Goal: Information Seeking & Learning: Check status

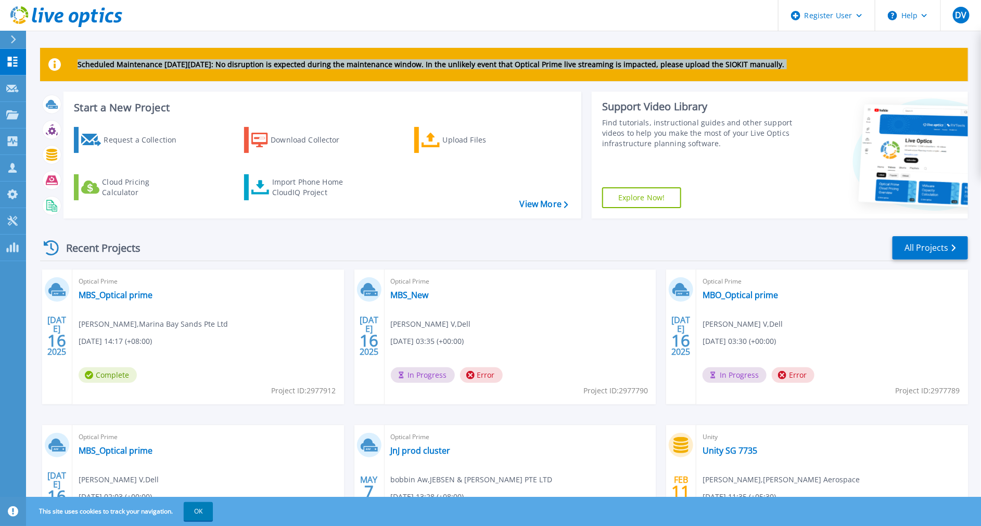
click at [0, 113] on html "Register User Help DV Dell User Deeksha V Deeksha.V1@Dell.com Dell My Profile L…" at bounding box center [490, 243] width 981 height 486
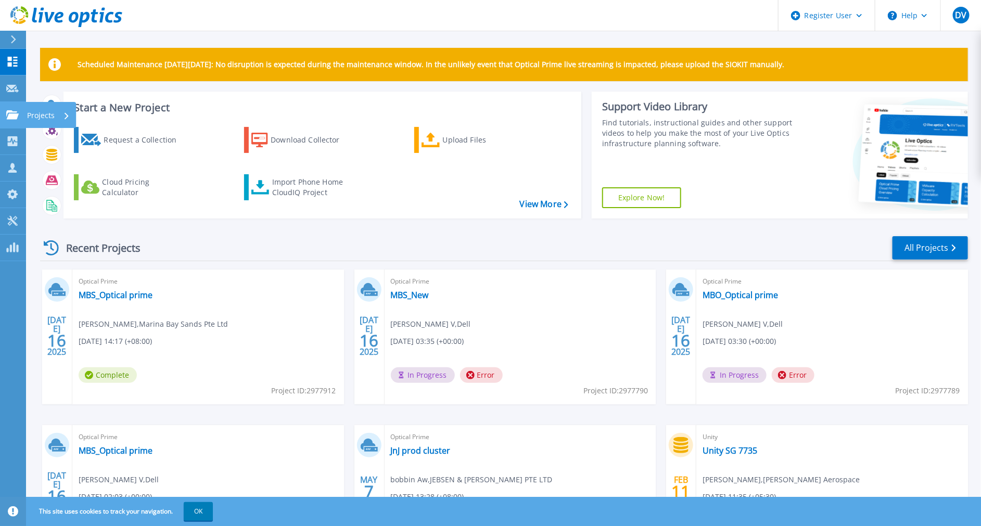
drag, startPoint x: -2, startPoint y: 113, endPoint x: 5, endPoint y: 122, distance: 11.1
click at [5, 122] on link "Projects Projects" at bounding box center [13, 115] width 26 height 27
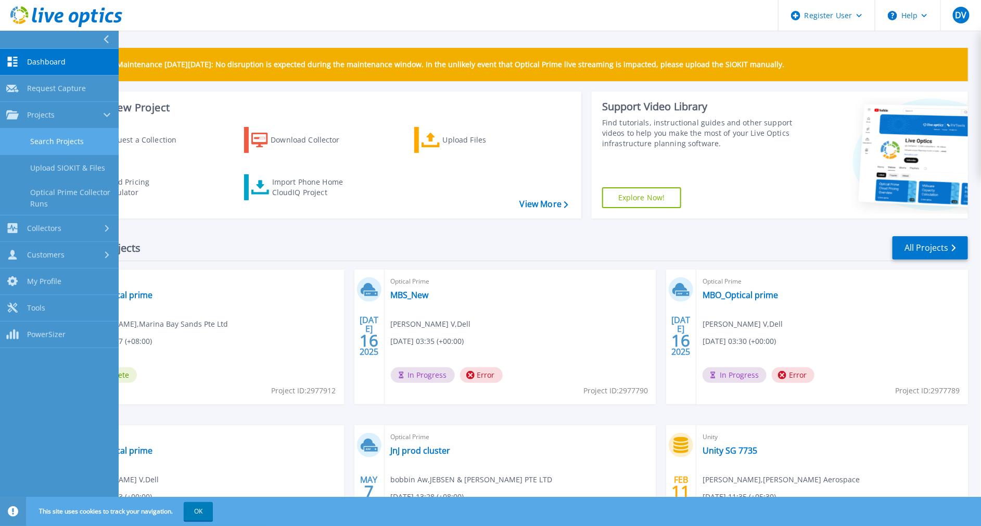
click at [60, 146] on link "Search Projects" at bounding box center [59, 141] width 119 height 27
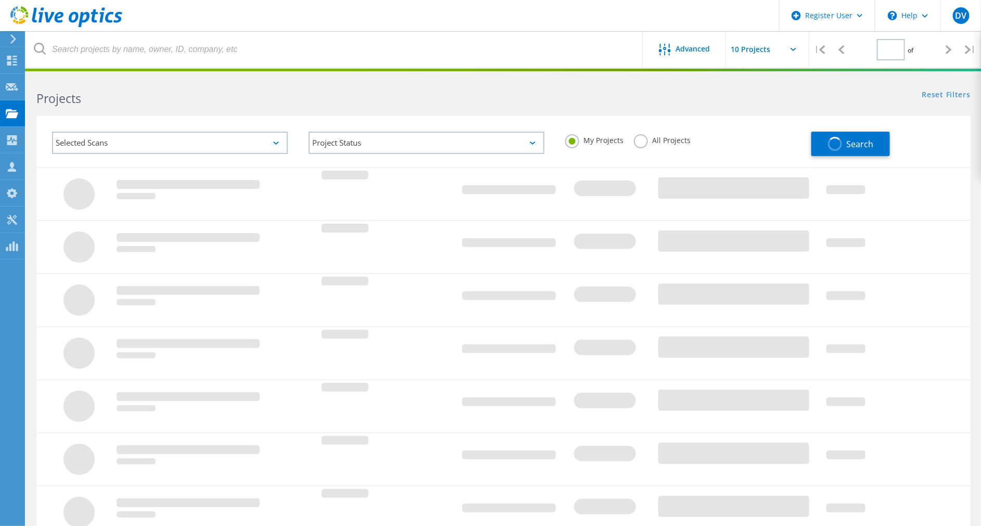
type input "3"
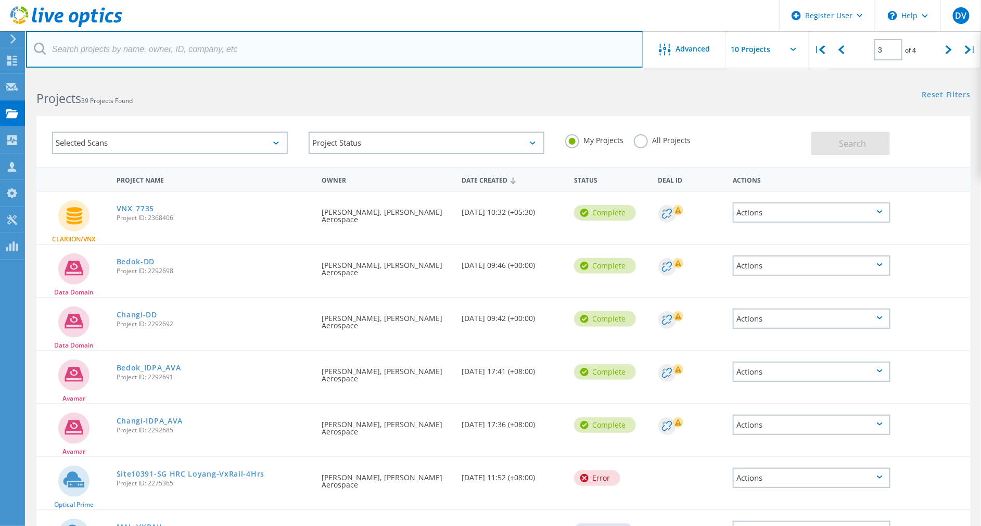
click at [274, 56] on input "text" at bounding box center [334, 49] width 617 height 36
type input "2745425"
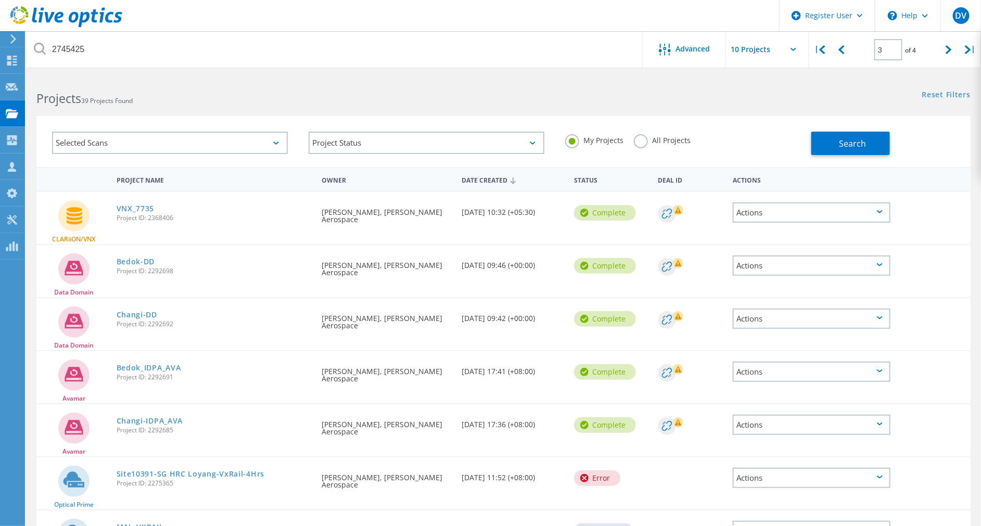
click at [625, 134] on div "My Projects All Projects" at bounding box center [683, 140] width 256 height 38
click at [643, 144] on label "All Projects" at bounding box center [662, 139] width 57 height 10
click at [0, 0] on input "All Projects" at bounding box center [0, 0] width 0 height 0
click at [871, 153] on button "Search" at bounding box center [850, 143] width 79 height 23
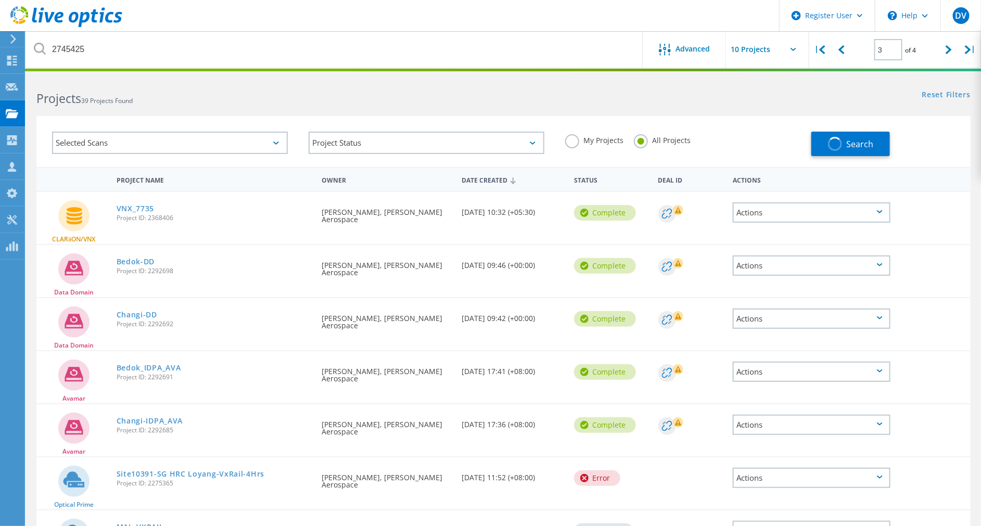
type input "1"
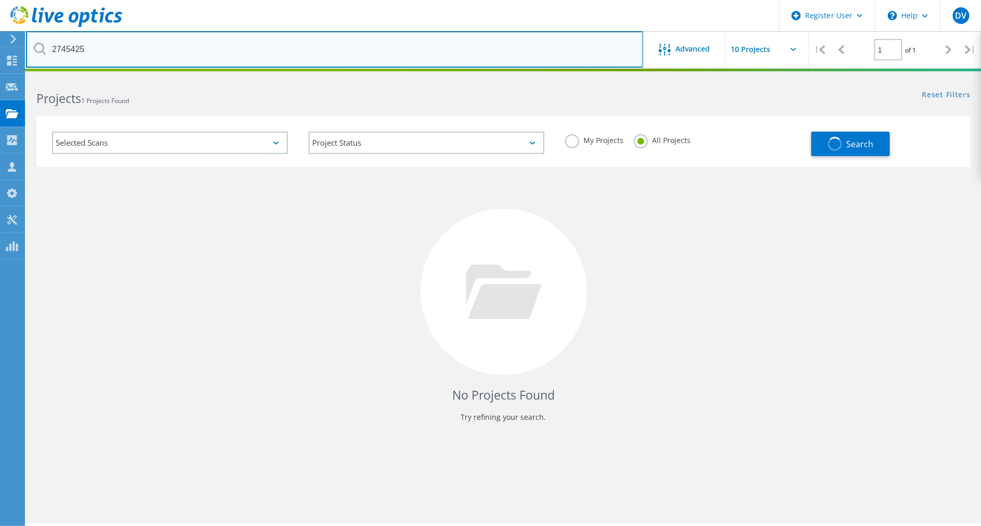
click at [87, 55] on input "2745425" at bounding box center [334, 49] width 617 height 36
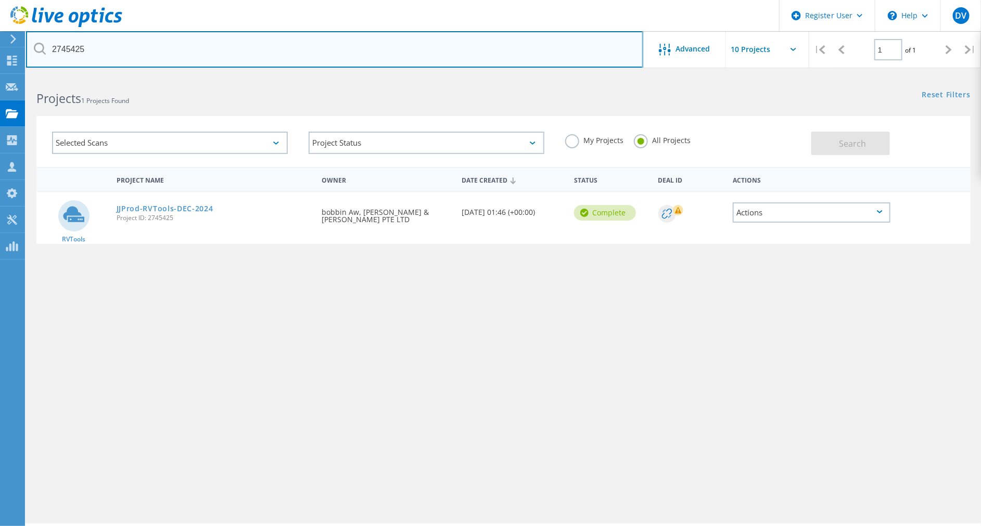
paste input "268343"
type input "2268343"
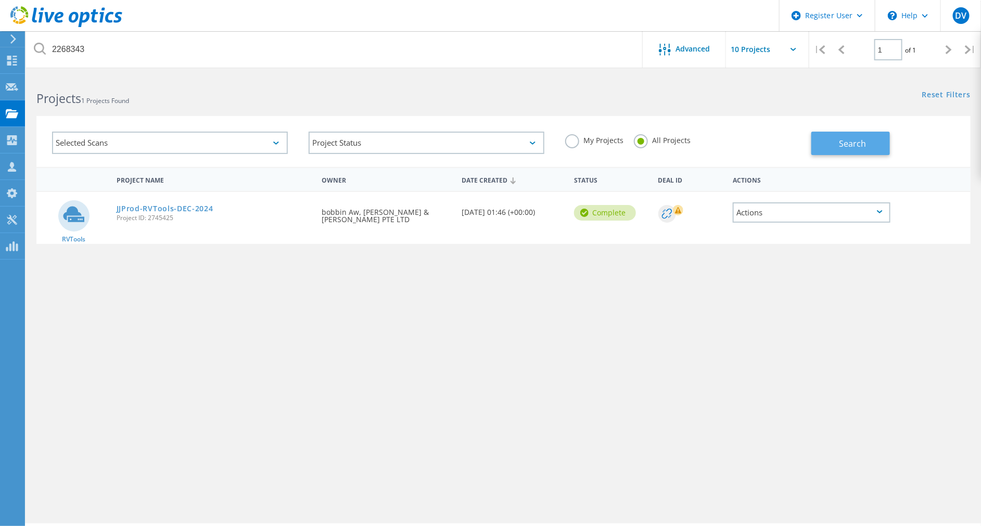
click at [871, 137] on button "Search" at bounding box center [850, 143] width 79 height 23
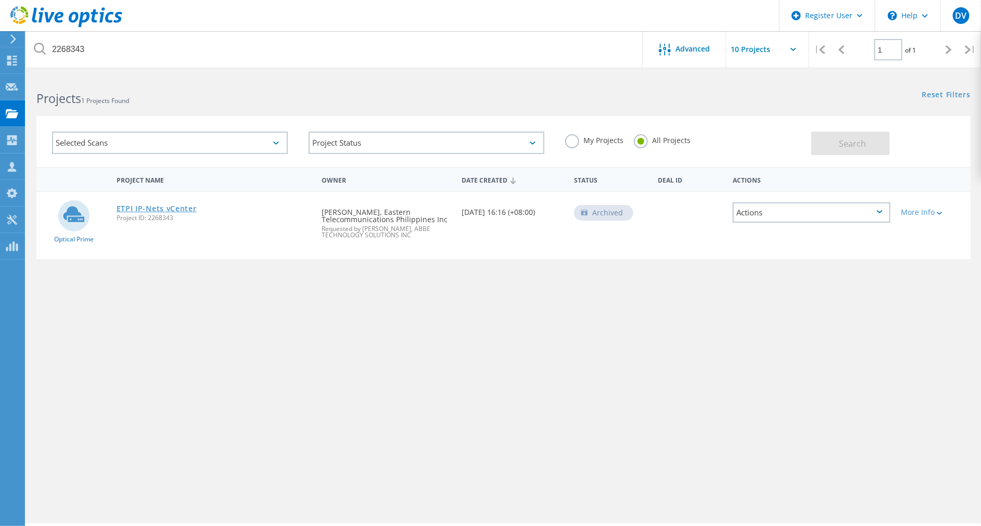
click at [172, 205] on link "ETPI IP-Nets vCenter" at bounding box center [157, 208] width 80 height 7
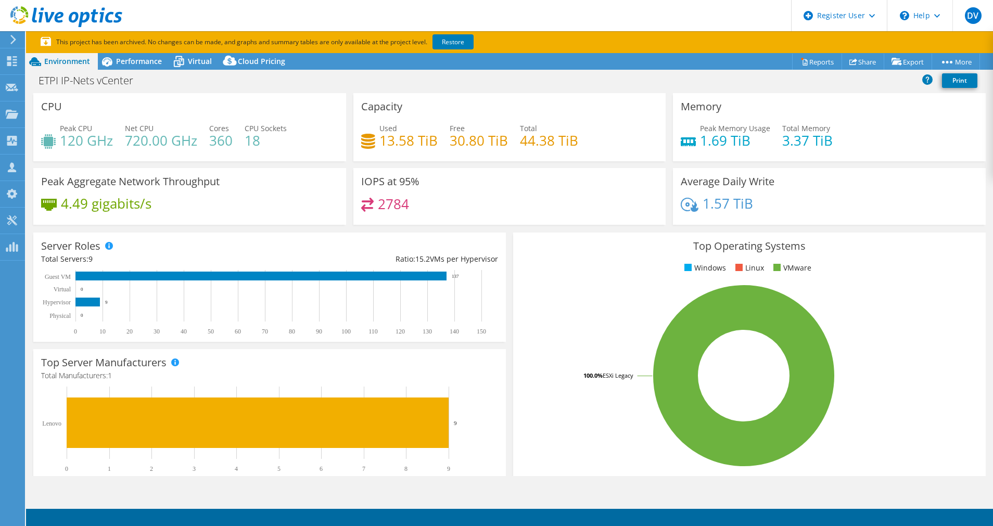
select select "USD"
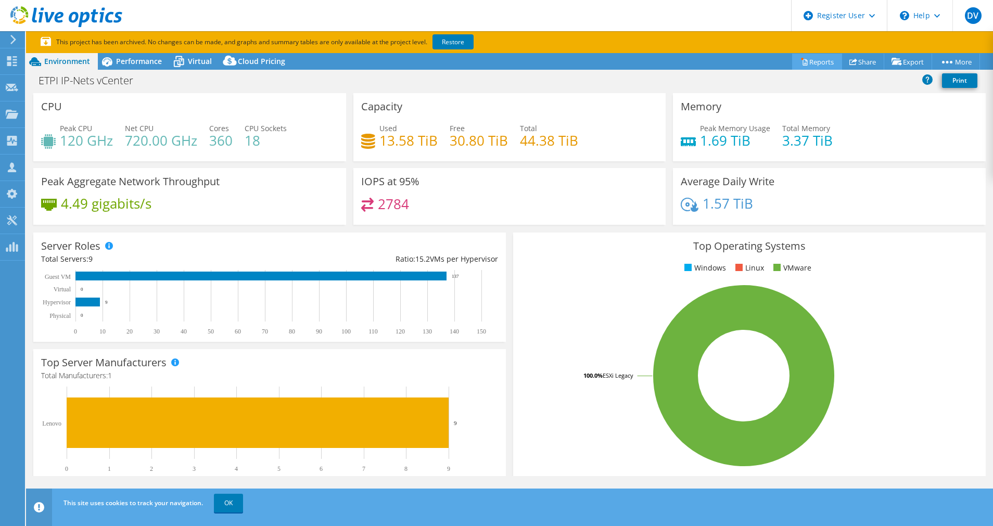
click at [808, 64] on link "Reports" at bounding box center [817, 62] width 50 height 16
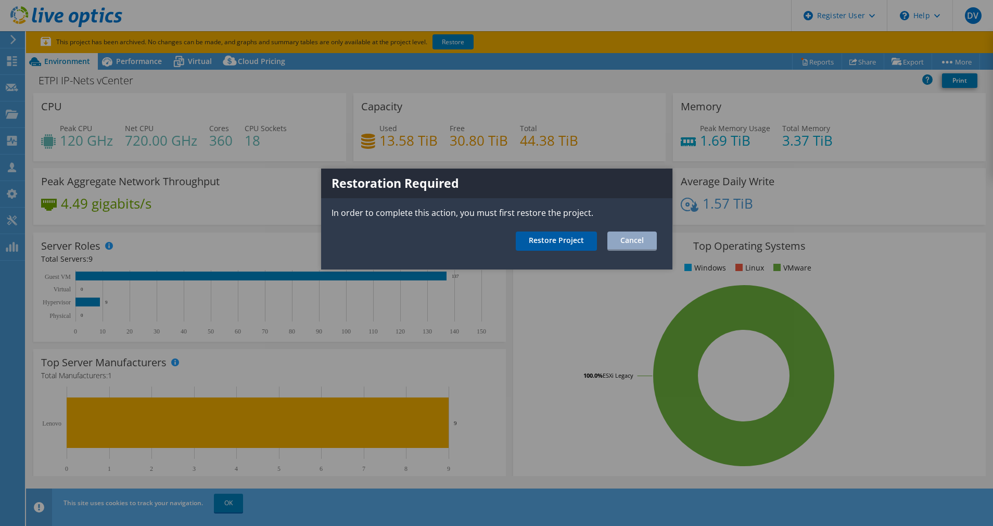
click at [584, 244] on link "Restore Project" at bounding box center [556, 240] width 81 height 19
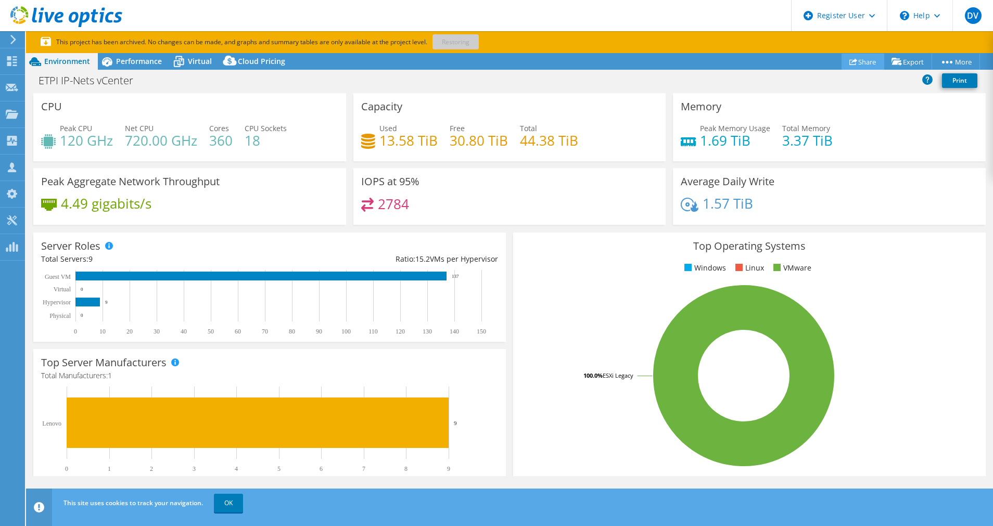
click at [849, 61] on icon at bounding box center [853, 62] width 8 height 8
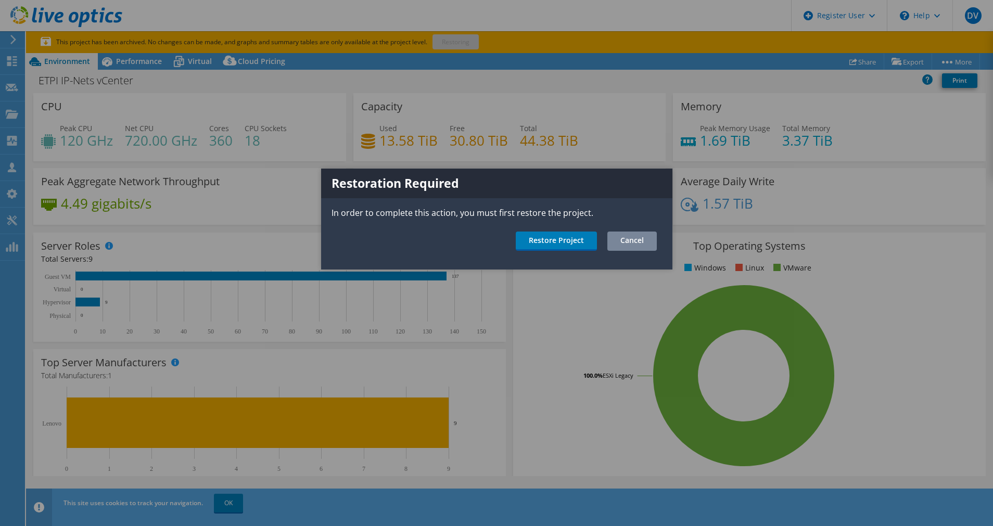
click at [624, 239] on link "Cancel" at bounding box center [631, 240] width 49 height 19
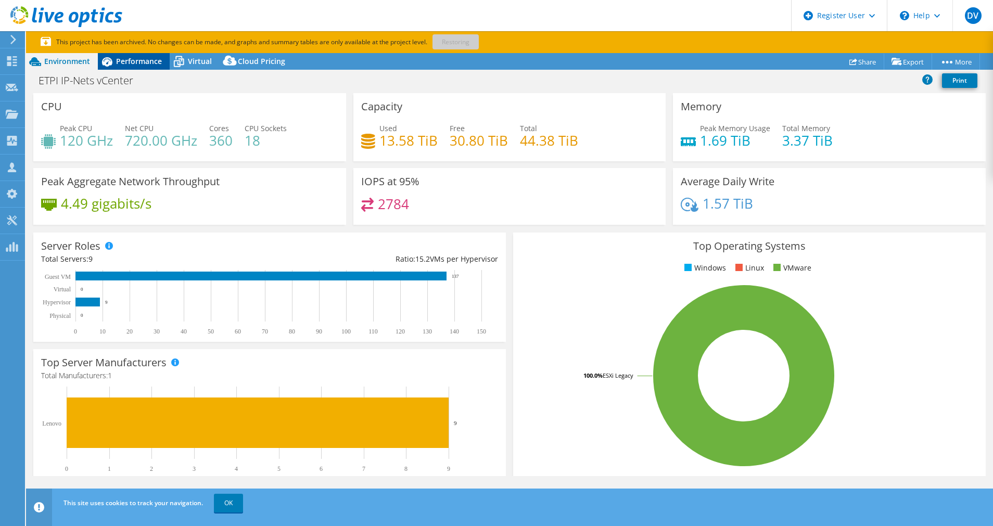
click at [161, 61] on div "Performance" at bounding box center [134, 61] width 72 height 17
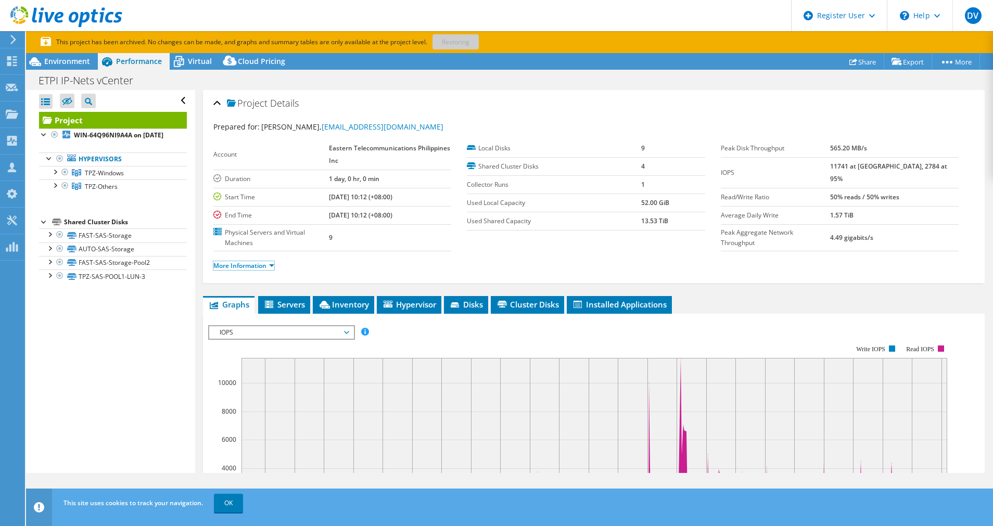
click at [267, 268] on link "More Information" at bounding box center [243, 265] width 61 height 9
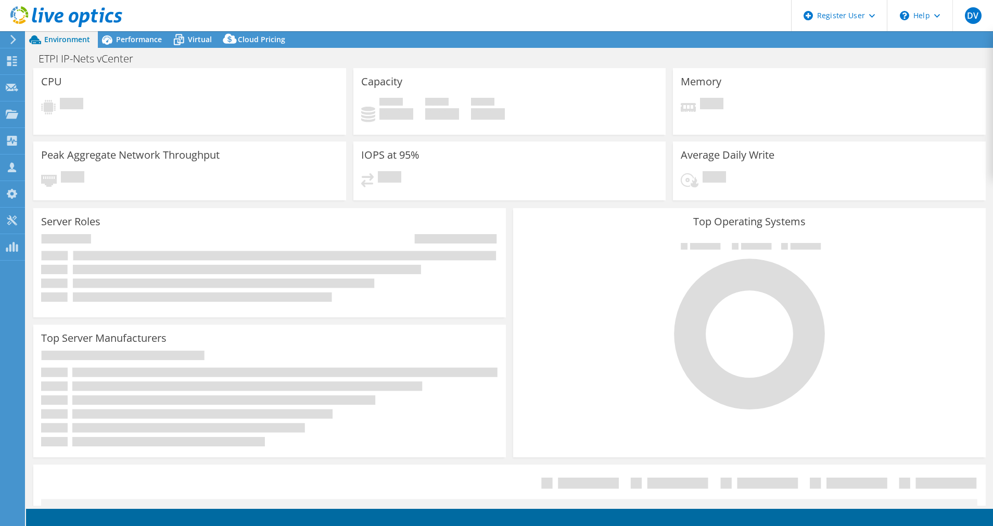
select select "USD"
